Goal: Task Accomplishment & Management: Manage account settings

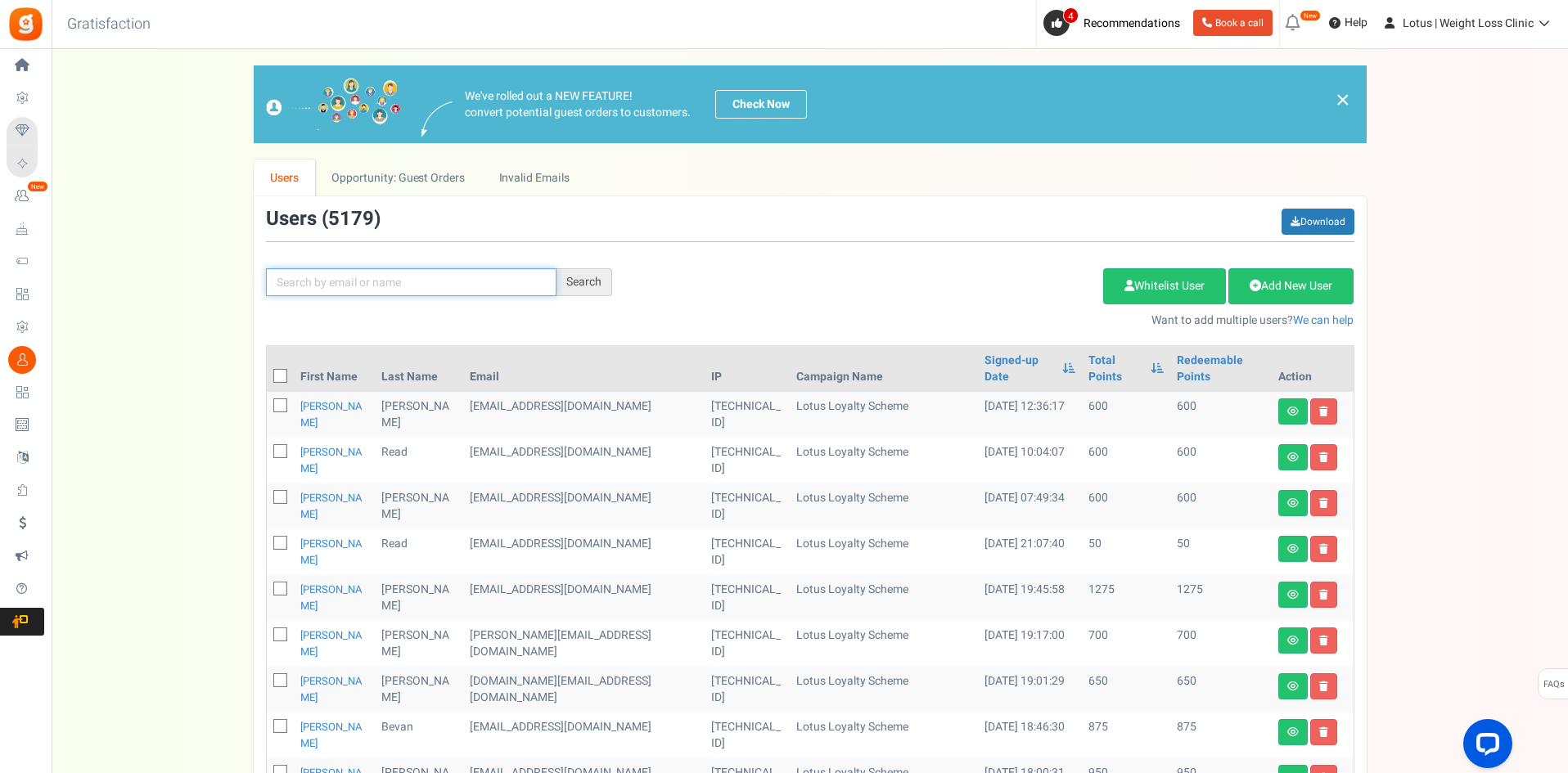
click at [460, 292] on input "text" at bounding box center [411, 283] width 291 height 28
paste input "[EMAIL_ADDRESS][DOMAIN_NAME]"
type input "[EMAIL_ADDRESS][DOMAIN_NAME]"
click at [578, 277] on div "Search" at bounding box center [585, 283] width 56 height 28
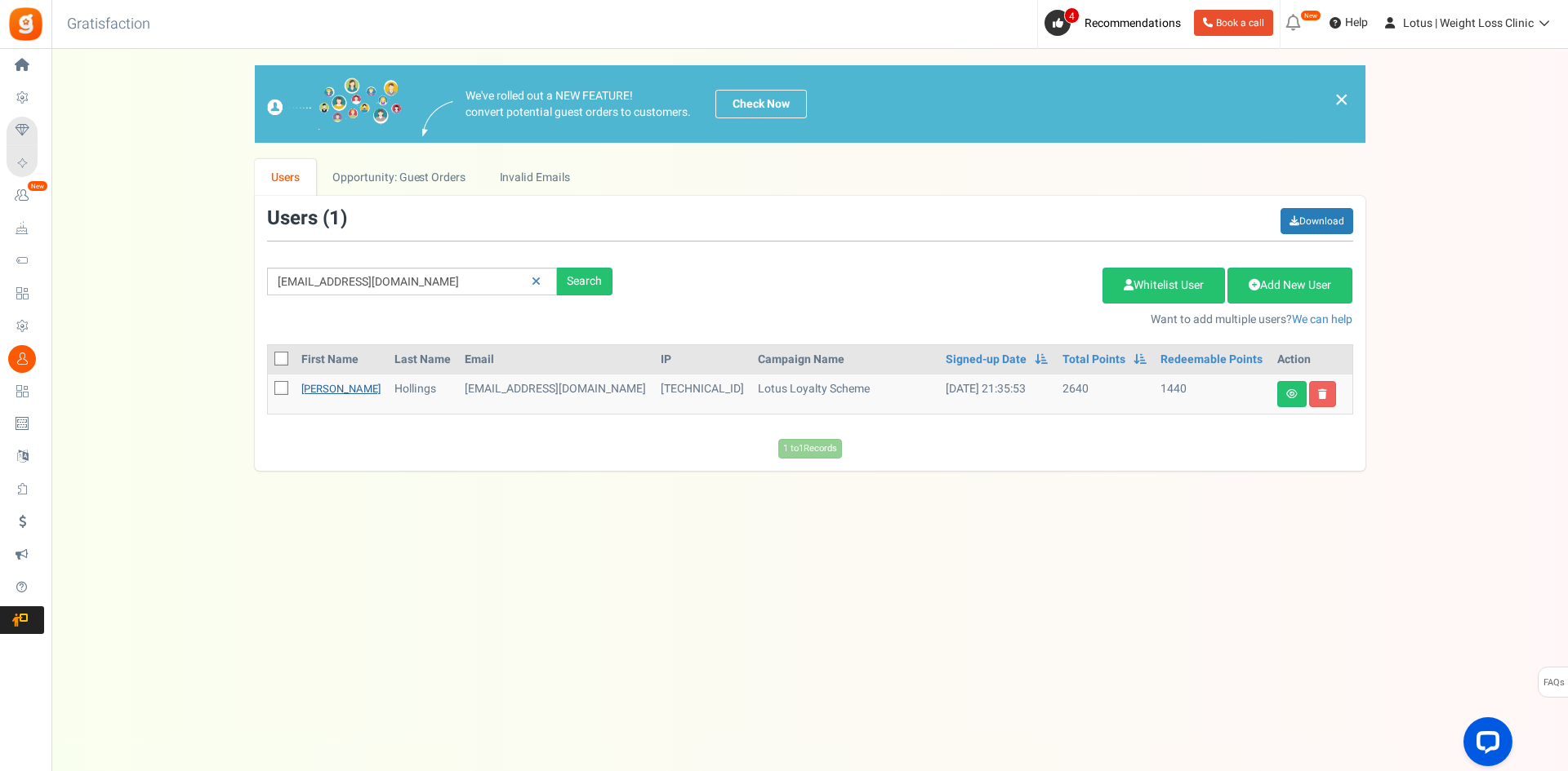
click at [328, 384] on link "[PERSON_NAME]" at bounding box center [340, 389] width 79 height 16
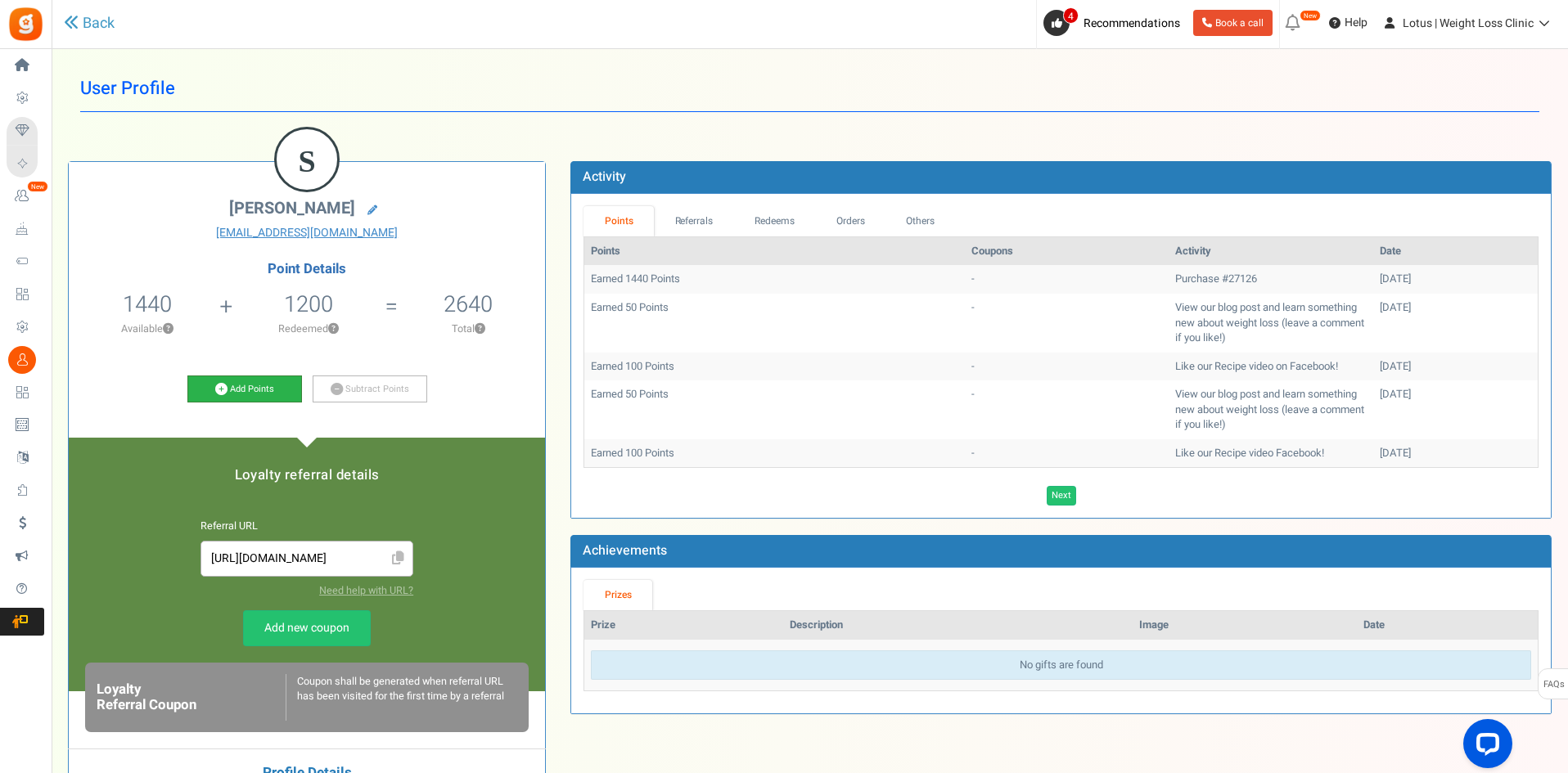
click at [243, 386] on link "Add Points" at bounding box center [244, 389] width 114 height 28
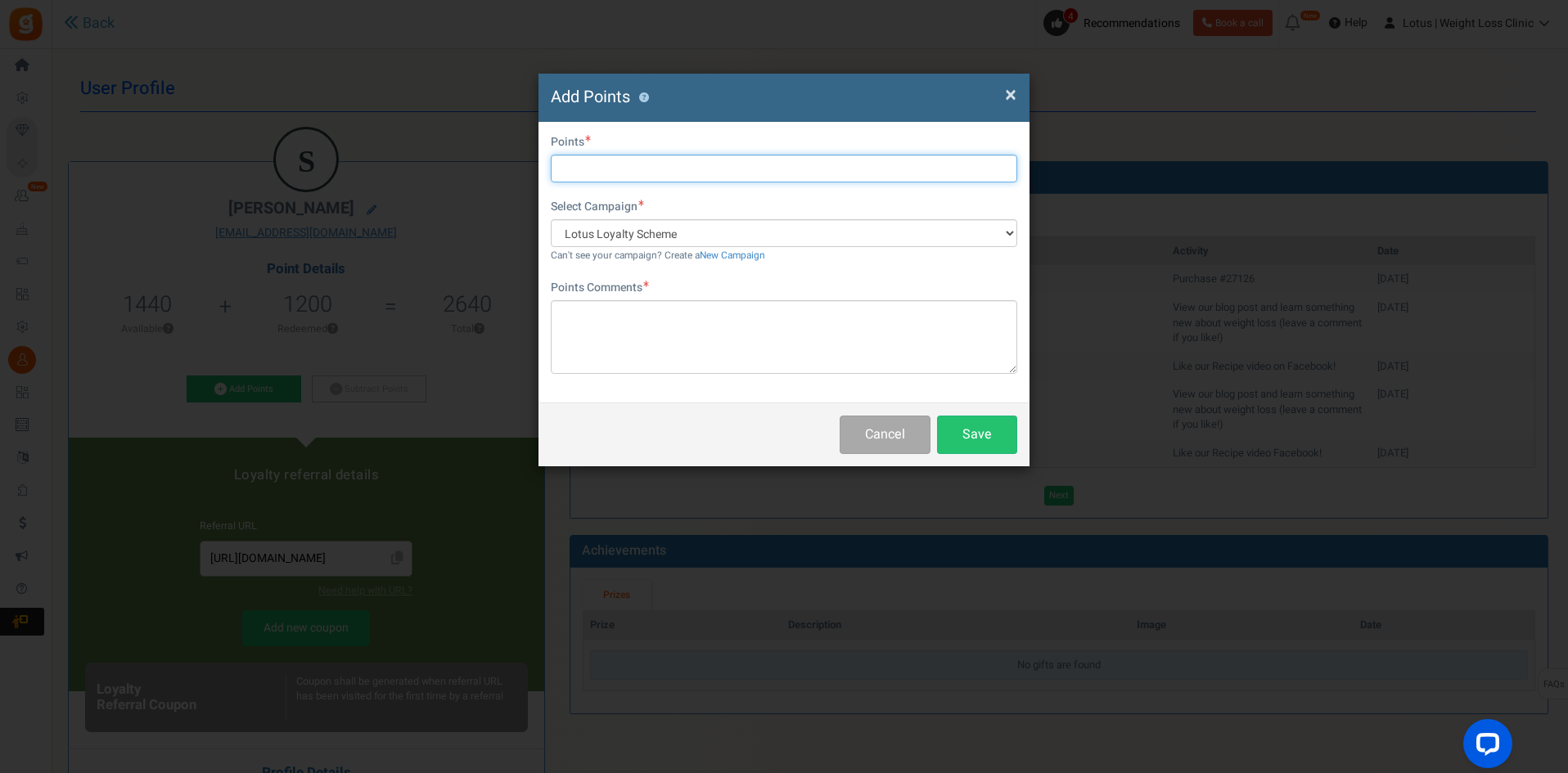
click at [566, 167] on input "text" at bounding box center [784, 168] width 467 height 28
type input "2000"
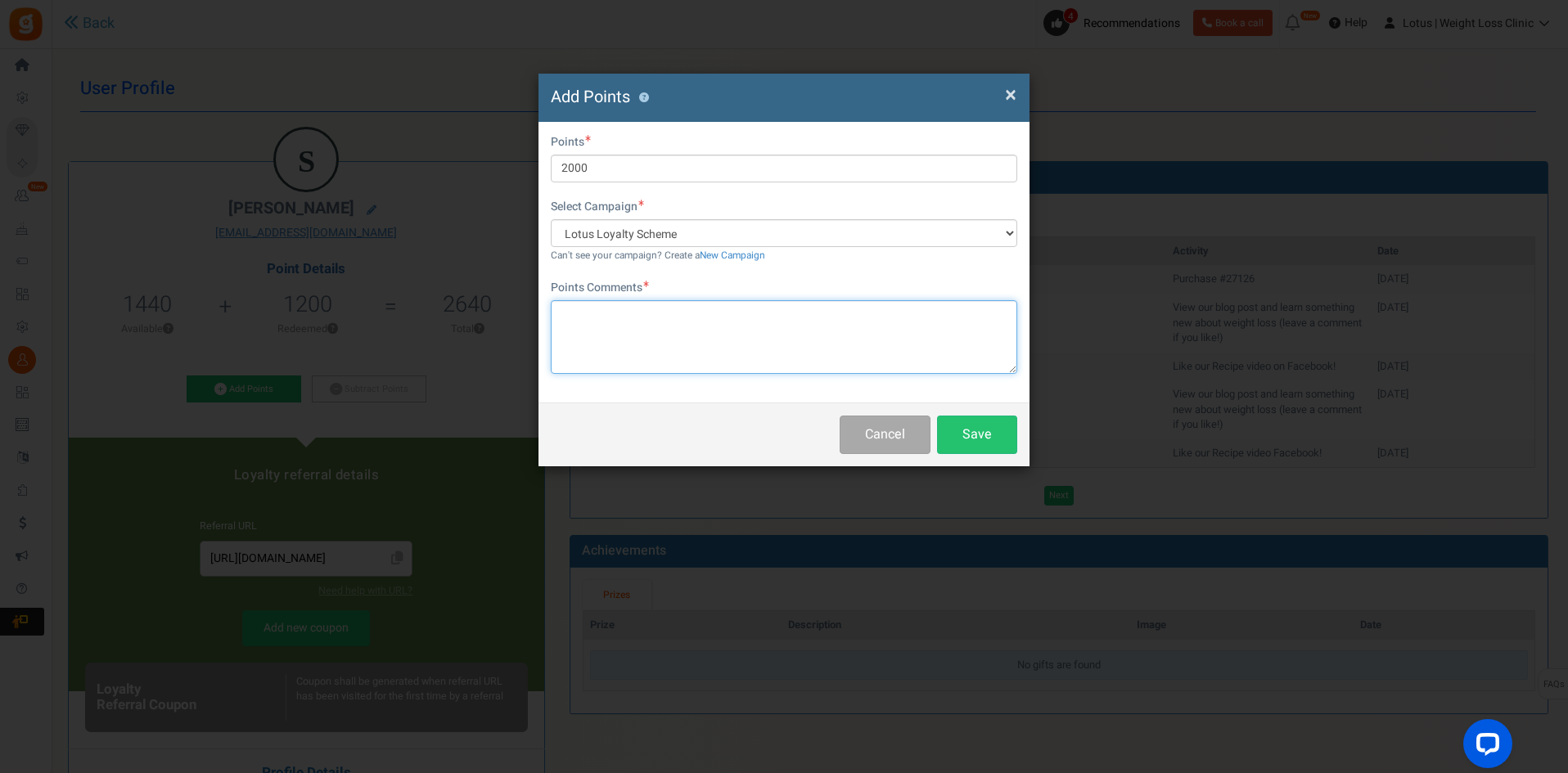
click at [613, 343] on textarea at bounding box center [784, 337] width 467 height 73
type textarea "Apology"
click at [985, 434] on button "Save" at bounding box center [977, 434] width 80 height 38
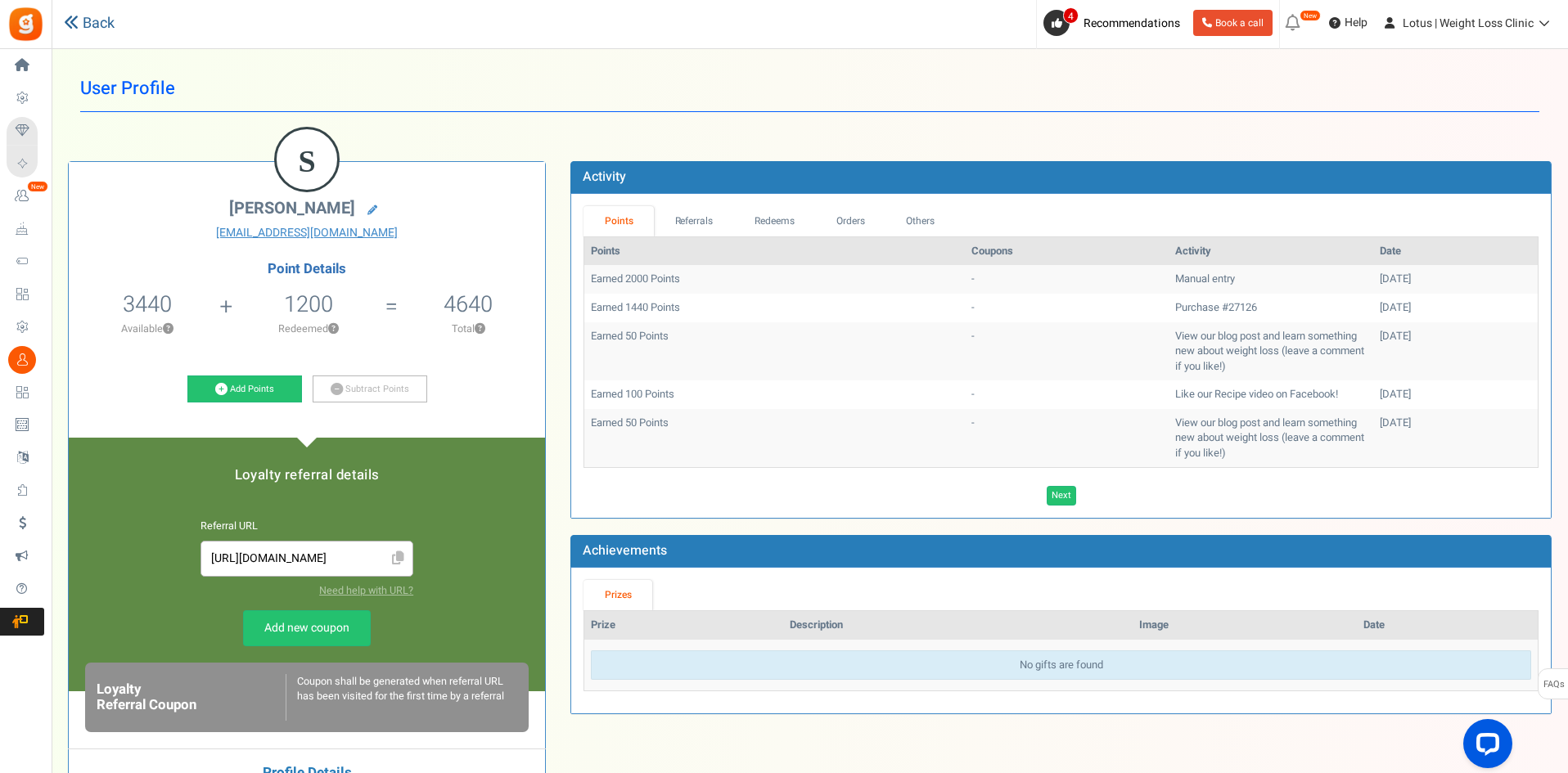
click at [98, 20] on link "Back" at bounding box center [89, 24] width 51 height 21
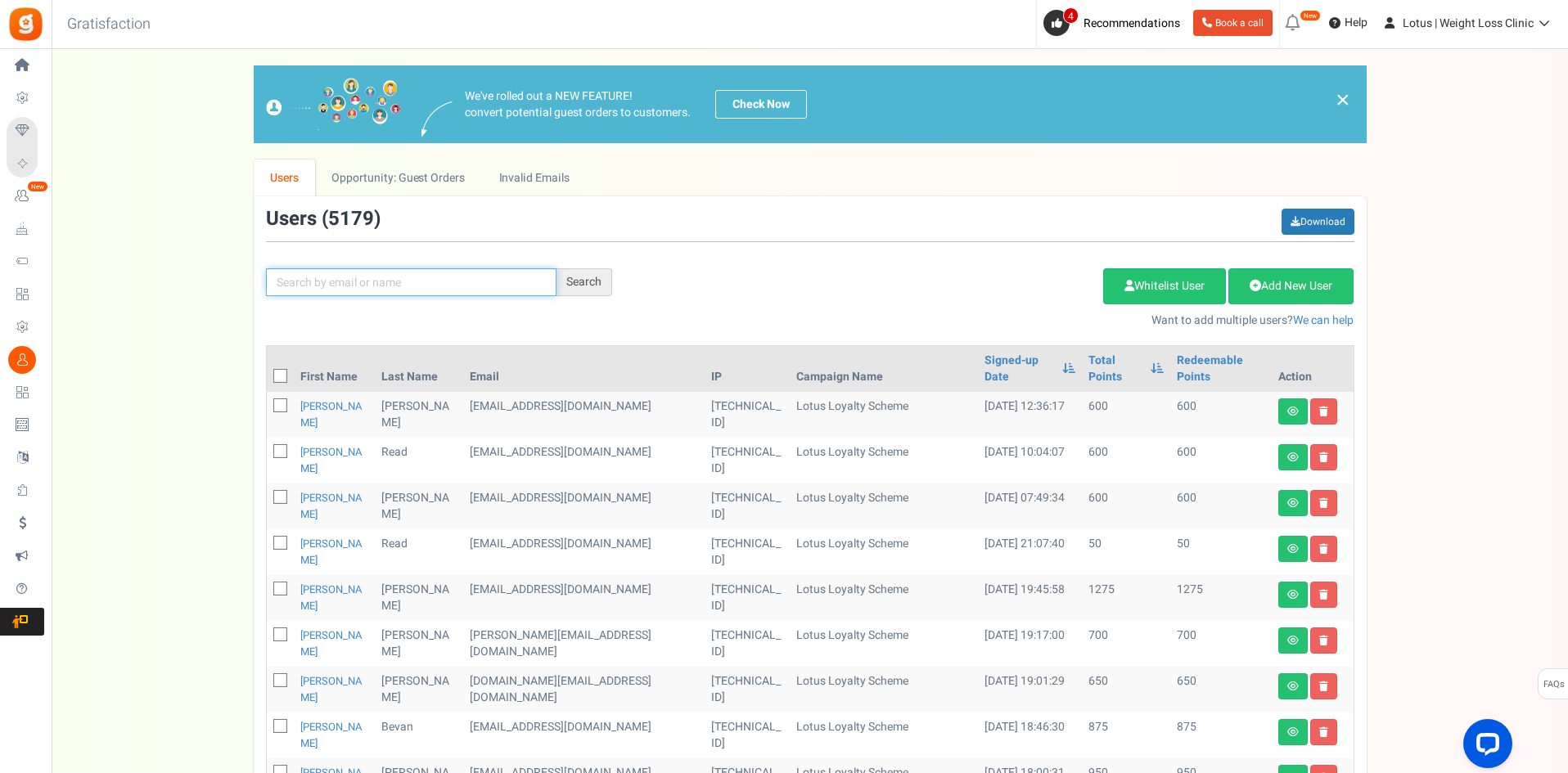
click at [327, 291] on input "text" at bounding box center [411, 283] width 291 height 28
paste input "[EMAIL_ADDRESS][DOMAIN_NAME]"
type input "[EMAIL_ADDRESS][DOMAIN_NAME]"
click at [578, 283] on div "Search" at bounding box center [585, 283] width 56 height 28
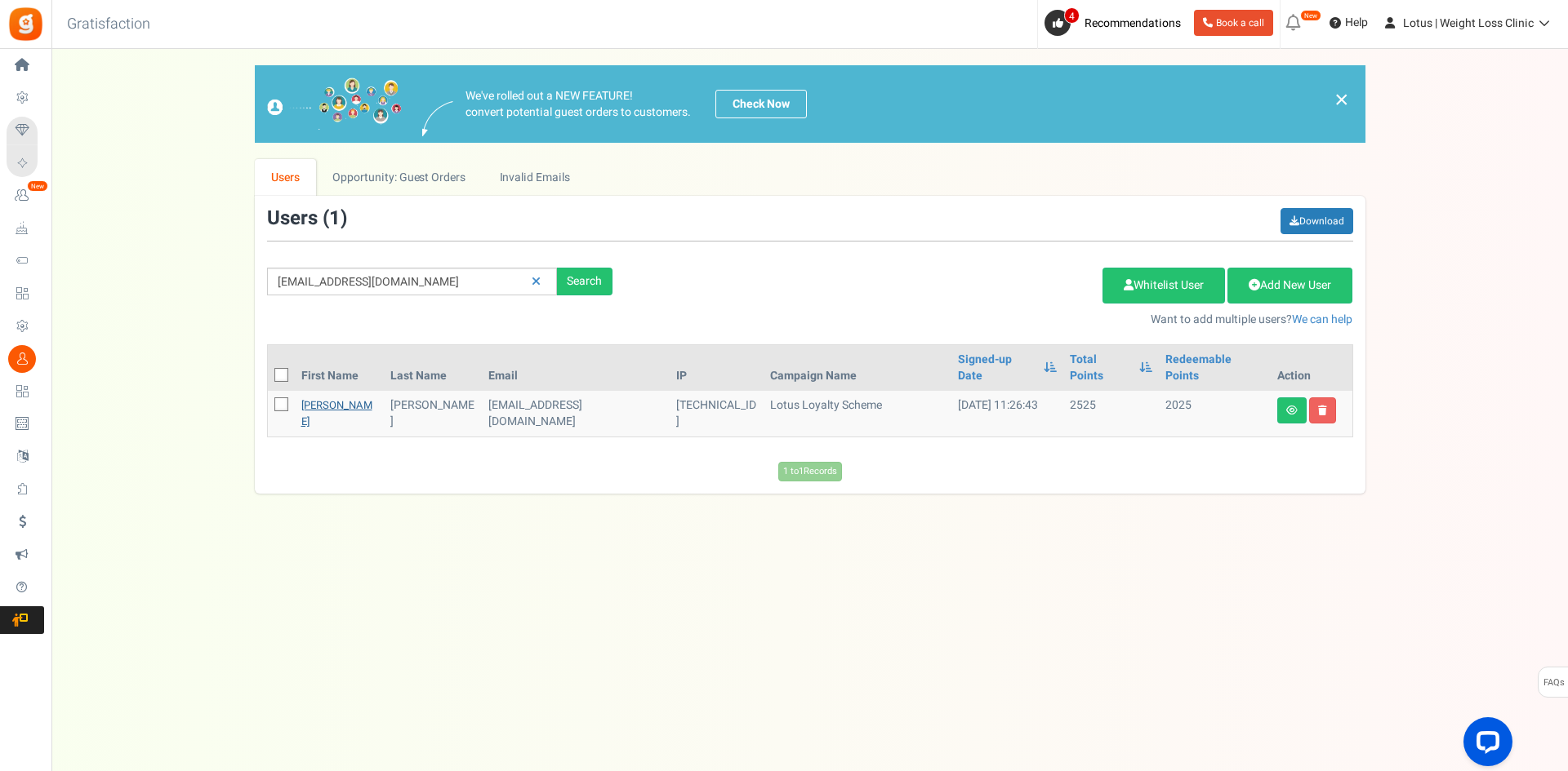
click at [313, 398] on link "[PERSON_NAME]" at bounding box center [337, 413] width 71 height 32
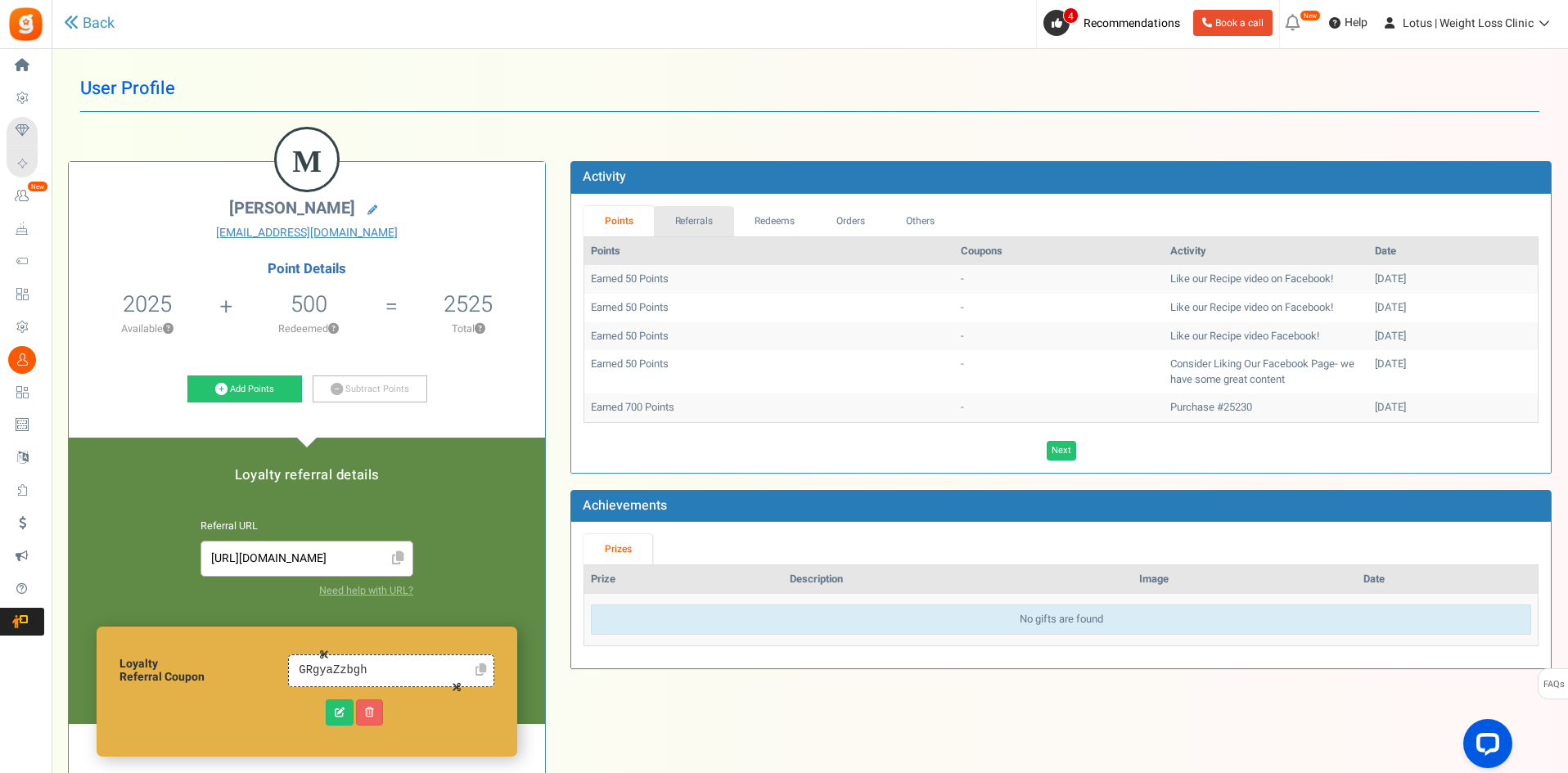
click at [681, 218] on link "Referrals" at bounding box center [694, 221] width 80 height 31
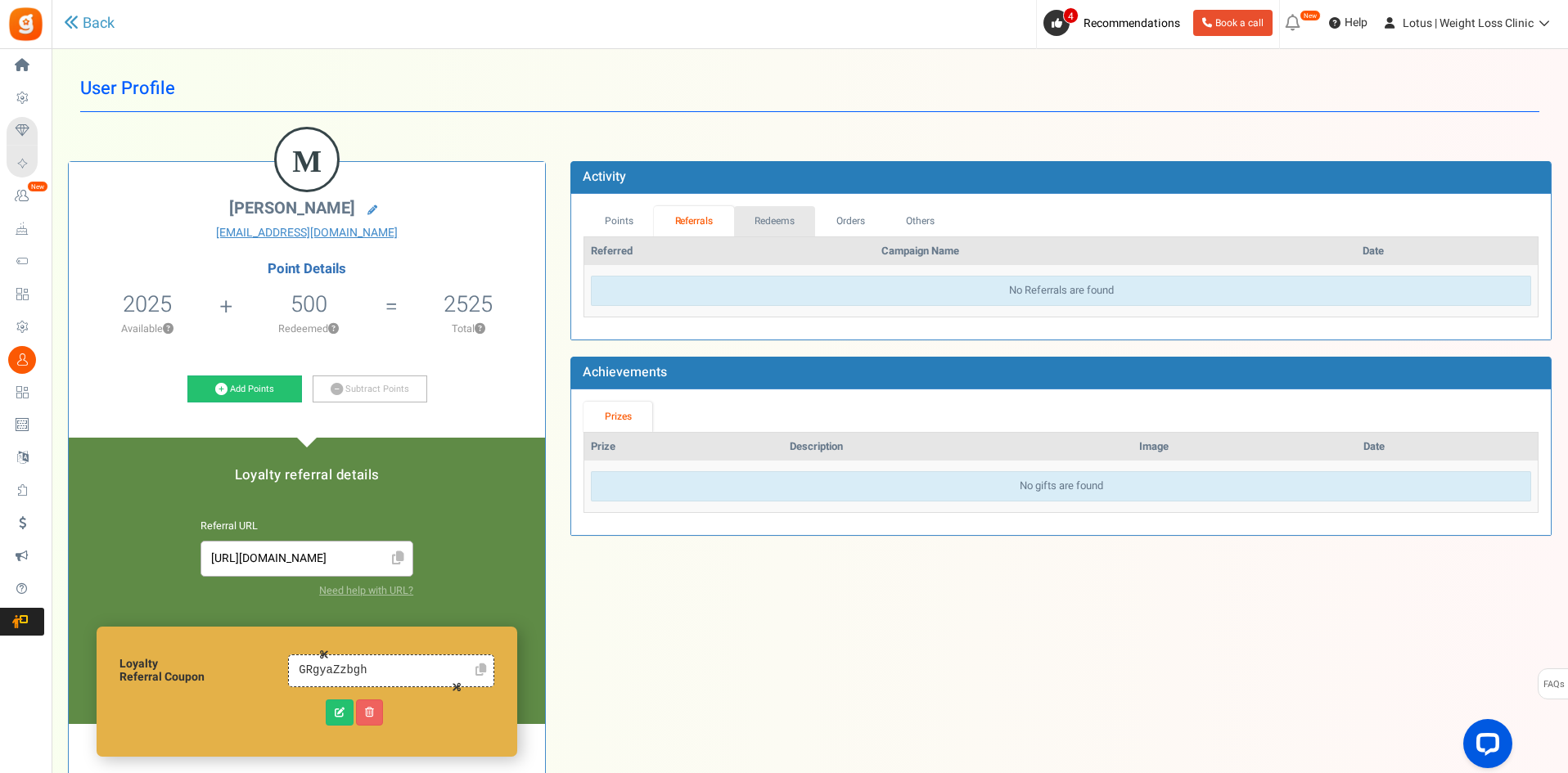
drag, startPoint x: 787, startPoint y: 223, endPoint x: 818, endPoint y: 222, distance: 31.0
click at [787, 223] on link "Redeems" at bounding box center [775, 221] width 82 height 31
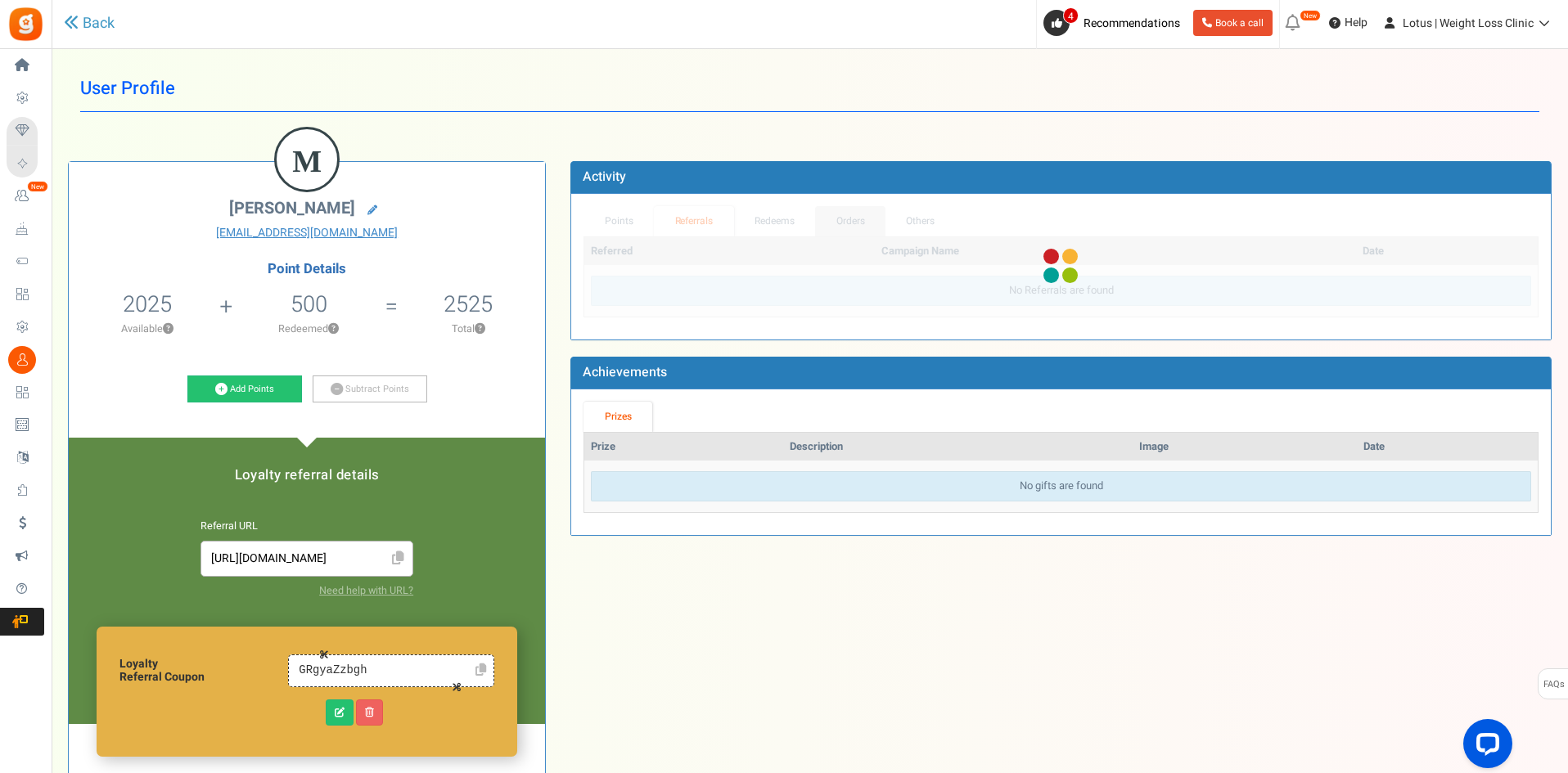
click at [850, 222] on link "Orders" at bounding box center [850, 221] width 71 height 31
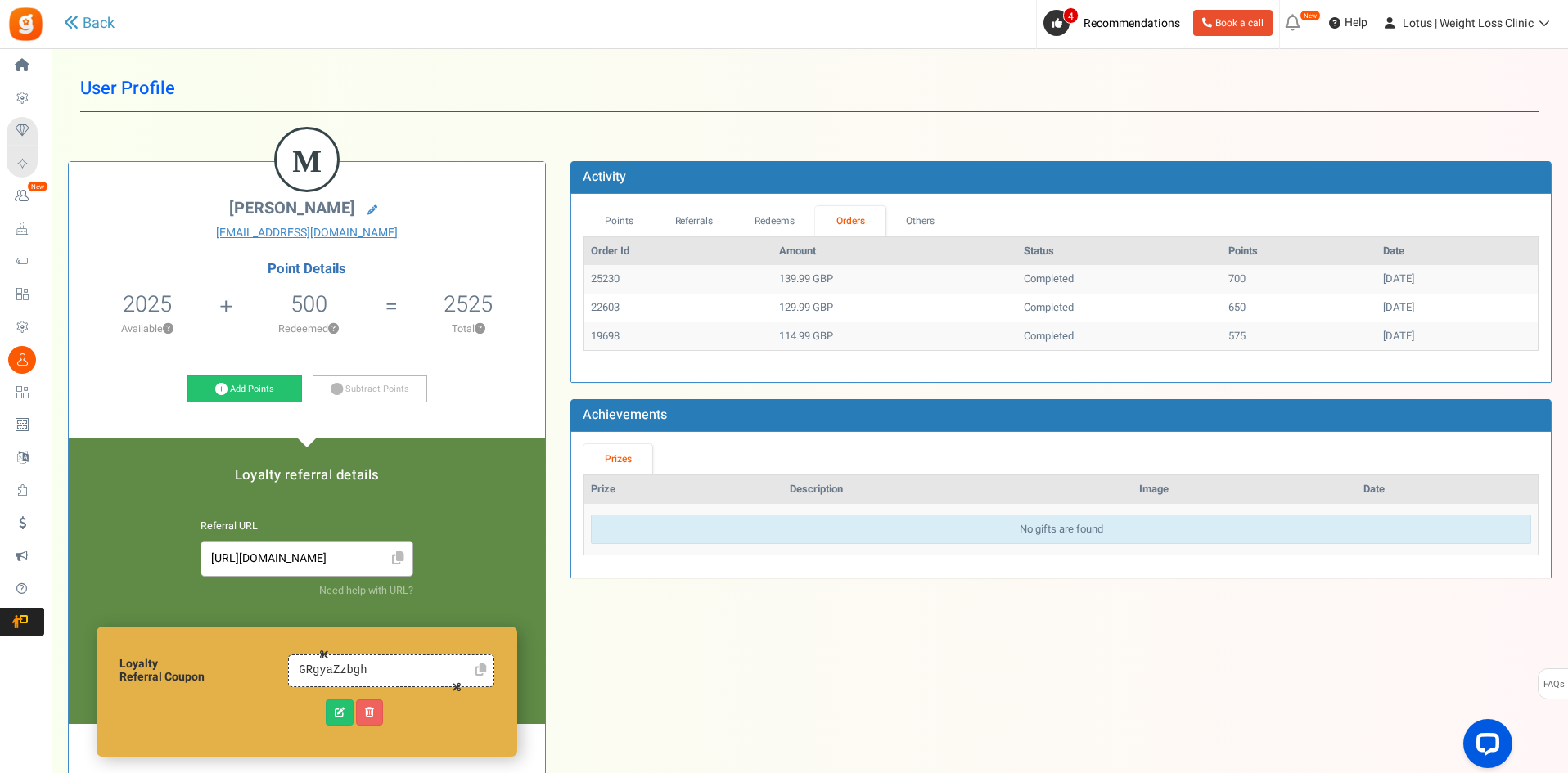
click at [875, 218] on link "Orders" at bounding box center [850, 221] width 71 height 31
click at [900, 221] on link "Others" at bounding box center [921, 221] width 71 height 31
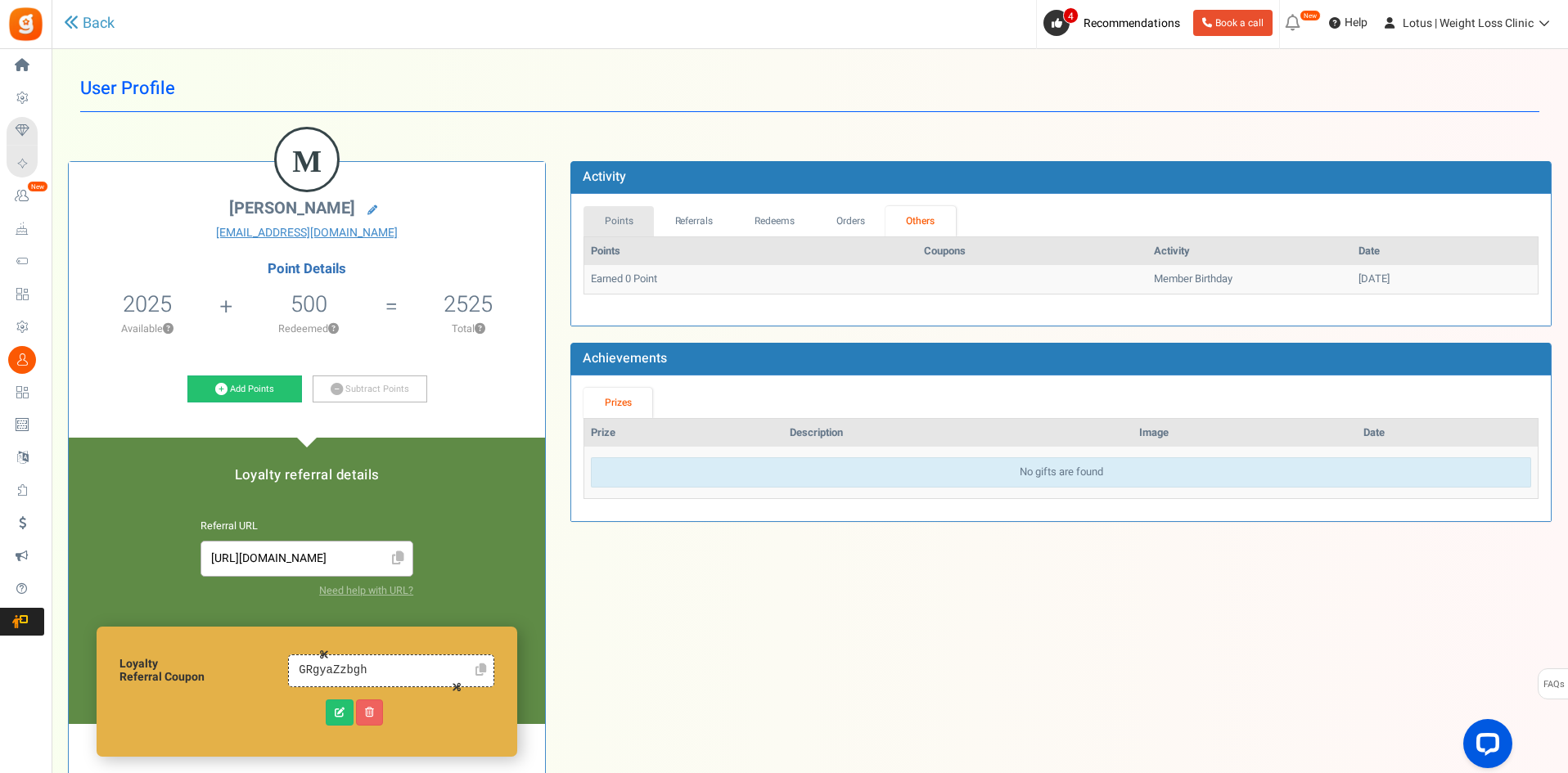
click at [604, 211] on link "Points" at bounding box center [619, 221] width 71 height 31
